Goal: Transaction & Acquisition: Purchase product/service

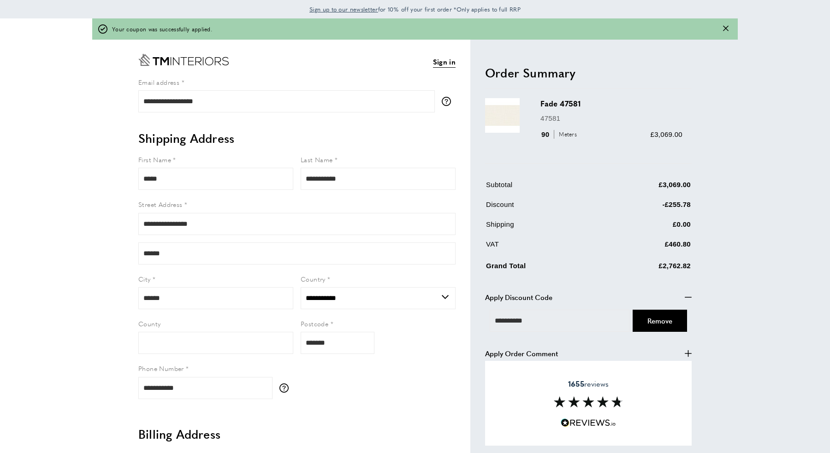
select select "**"
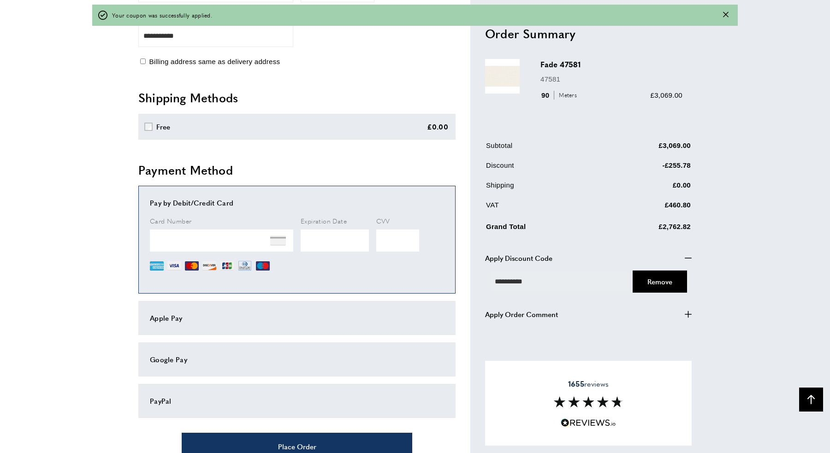
scroll to position [658, 0]
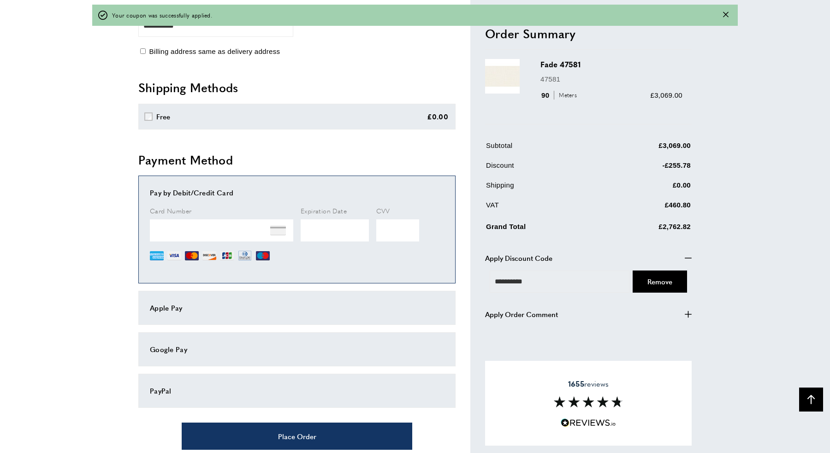
click at [235, 181] on div "Pay by Debit/Credit Card Card Number CVV" at bounding box center [296, 229] width 317 height 107
click at [277, 227] on img at bounding box center [278, 231] width 16 height 16
click at [190, 244] on div "Card Number" at bounding box center [221, 234] width 143 height 57
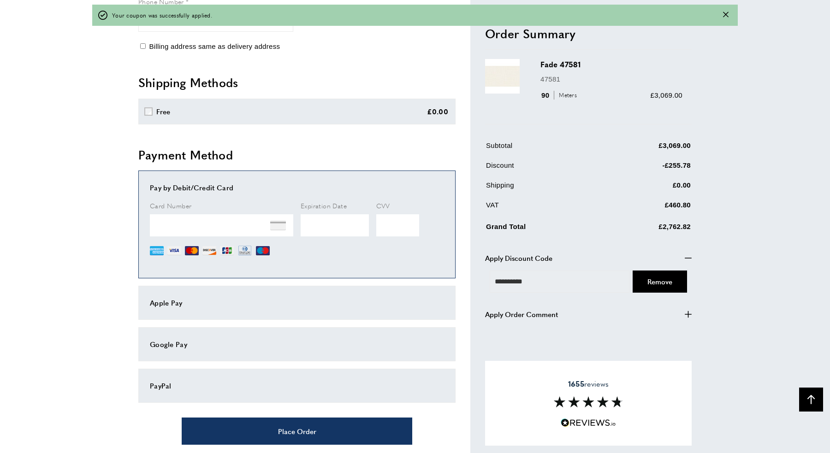
click at [200, 388] on div "PayPal" at bounding box center [297, 386] width 294 height 11
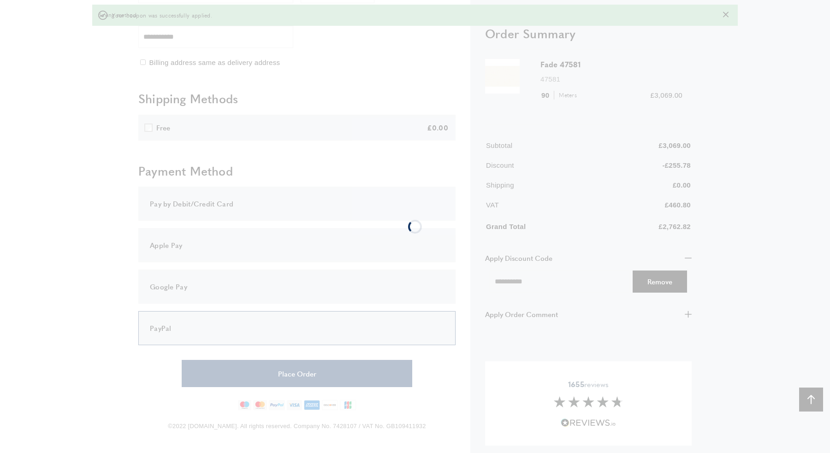
scroll to position [644, 0]
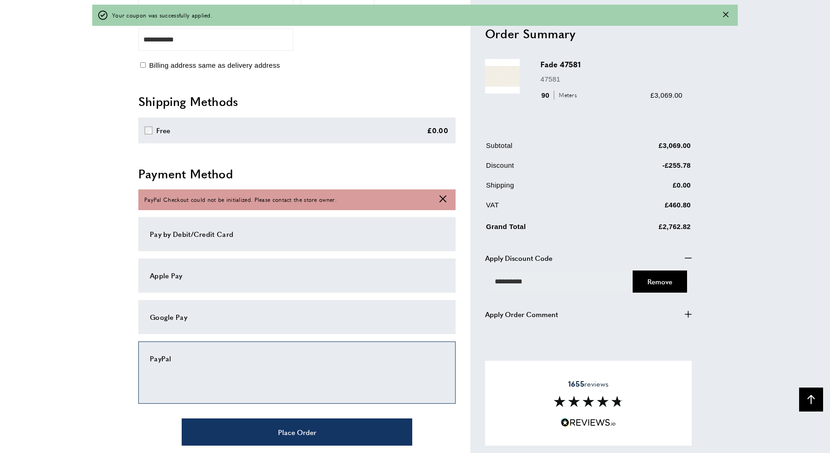
click at [249, 233] on div "Pay by Debit/Credit Card" at bounding box center [297, 234] width 294 height 11
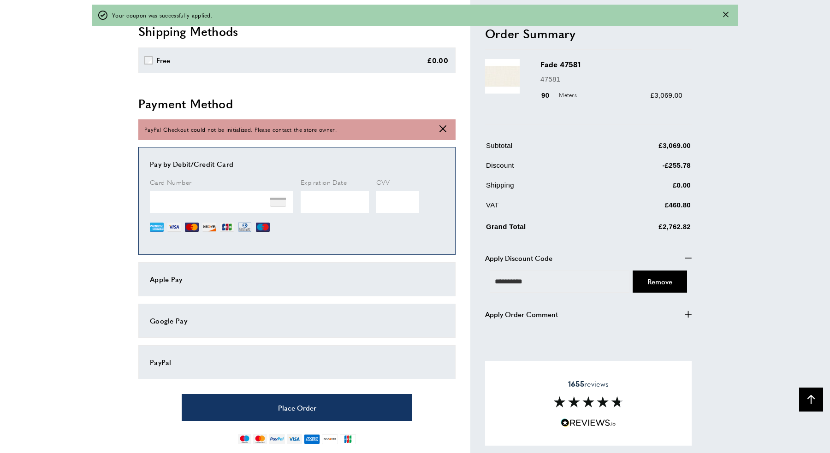
scroll to position [715, 0]
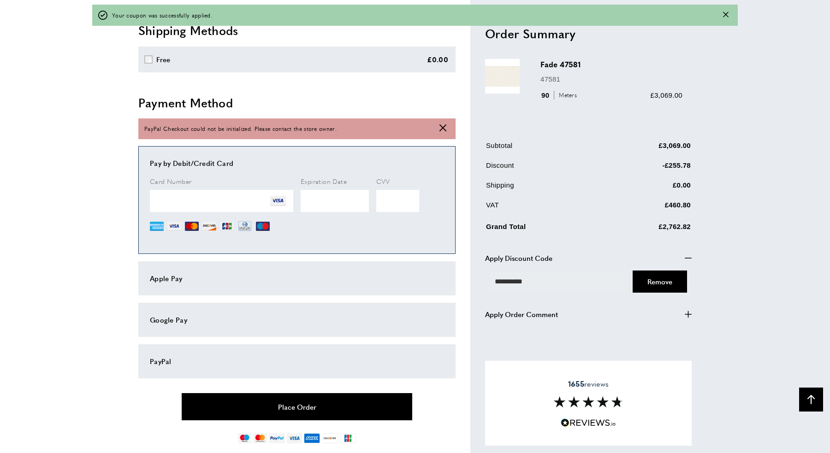
click at [298, 402] on button "Place Order" at bounding box center [297, 407] width 231 height 27
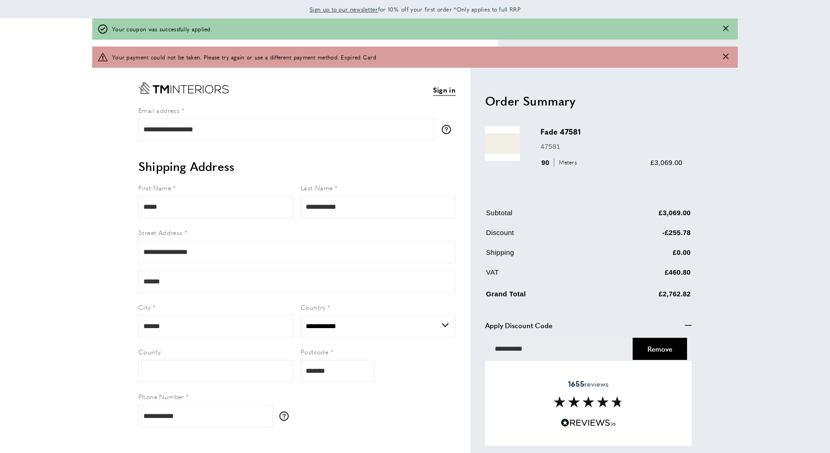
scroll to position [0, 0]
click at [727, 55] on icon "Close message" at bounding box center [726, 57] width 6 height 6
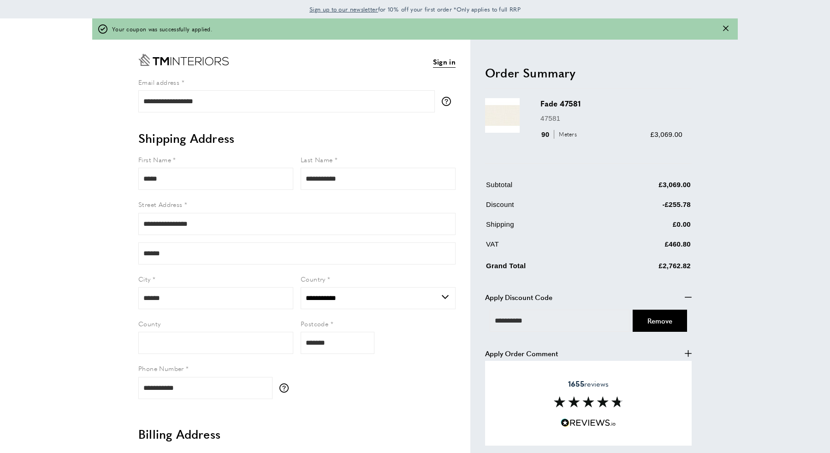
click at [723, 28] on icon "Close message" at bounding box center [726, 29] width 6 height 6
